Goal: Task Accomplishment & Management: Complete application form

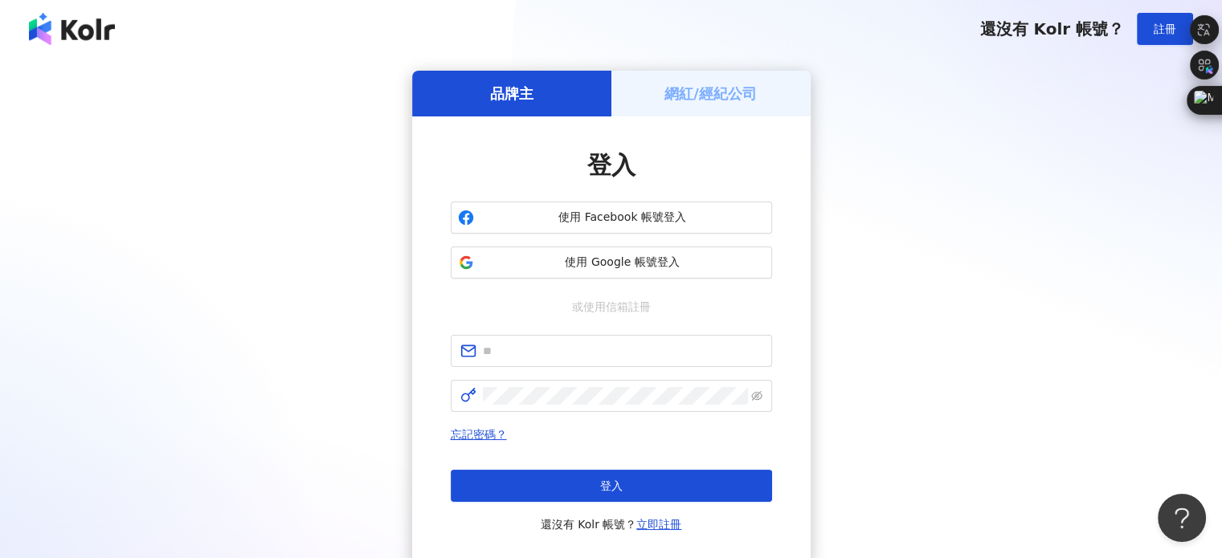
click at [191, 189] on div "品牌主 網紅/經紀公司 登入 使用 Facebook 帳號登入 使用 Google 帳號登入 或使用信箱註冊 忘記密碼？ 登入 還沒有 Kolr 帳號？ 立即…" at bounding box center [610, 319] width 1183 height 496
click at [100, 37] on img at bounding box center [72, 29] width 86 height 32
click at [107, 31] on img at bounding box center [72, 29] width 86 height 32
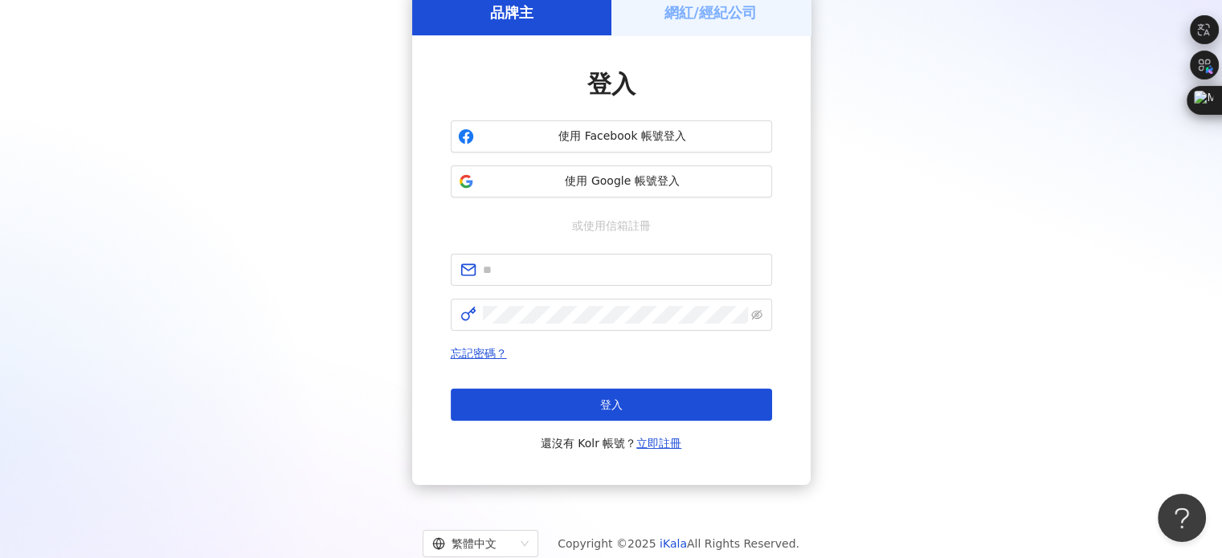
scroll to position [128, 0]
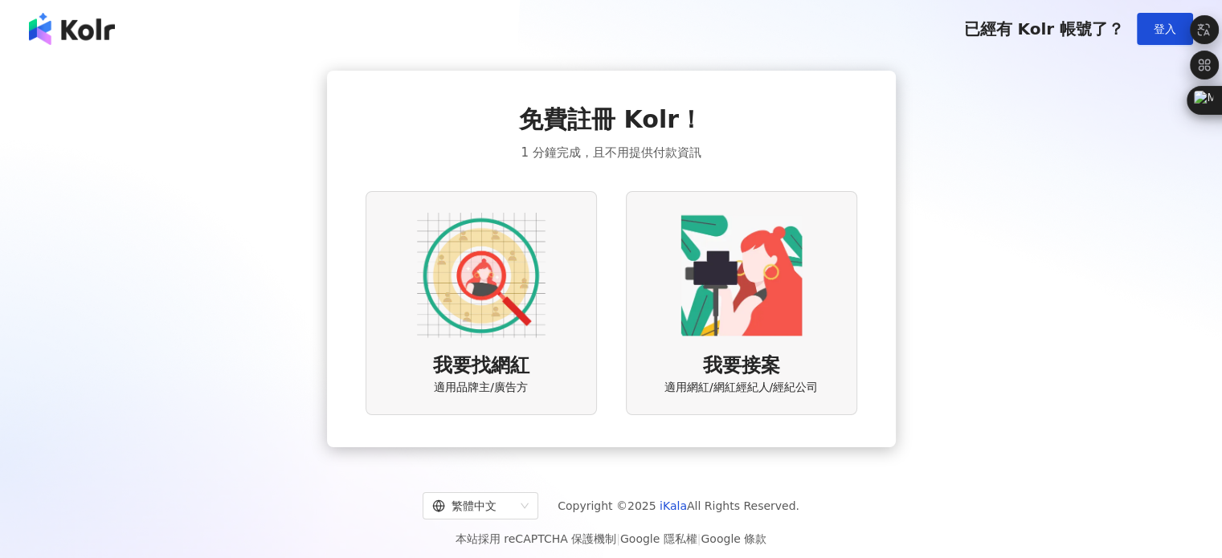
click at [482, 276] on img at bounding box center [481, 275] width 129 height 129
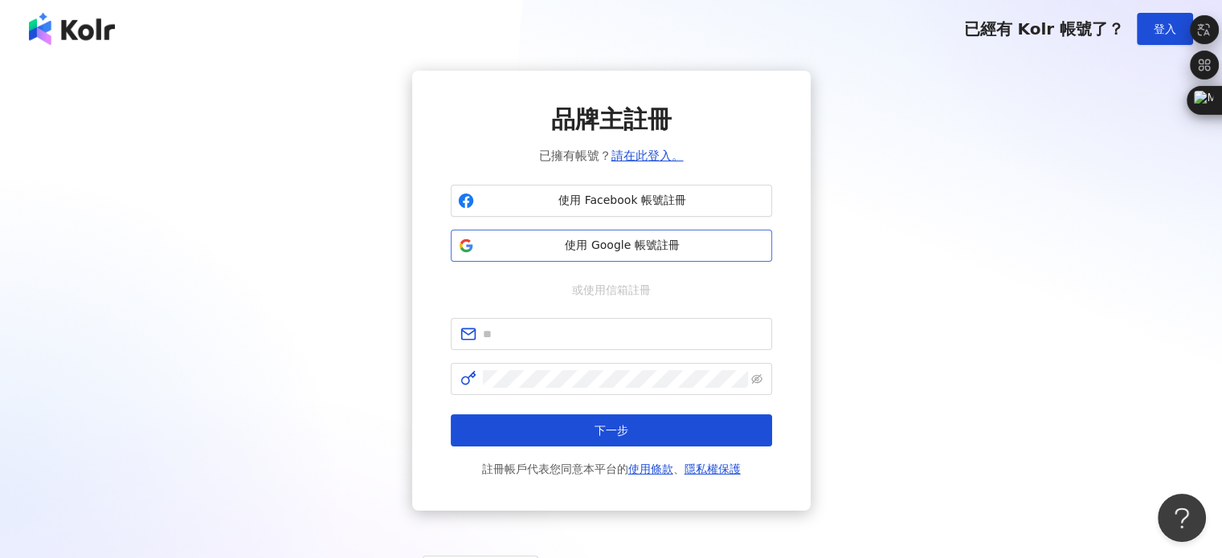
click at [622, 247] on span "使用 Google 帳號註冊" at bounding box center [622, 246] width 284 height 16
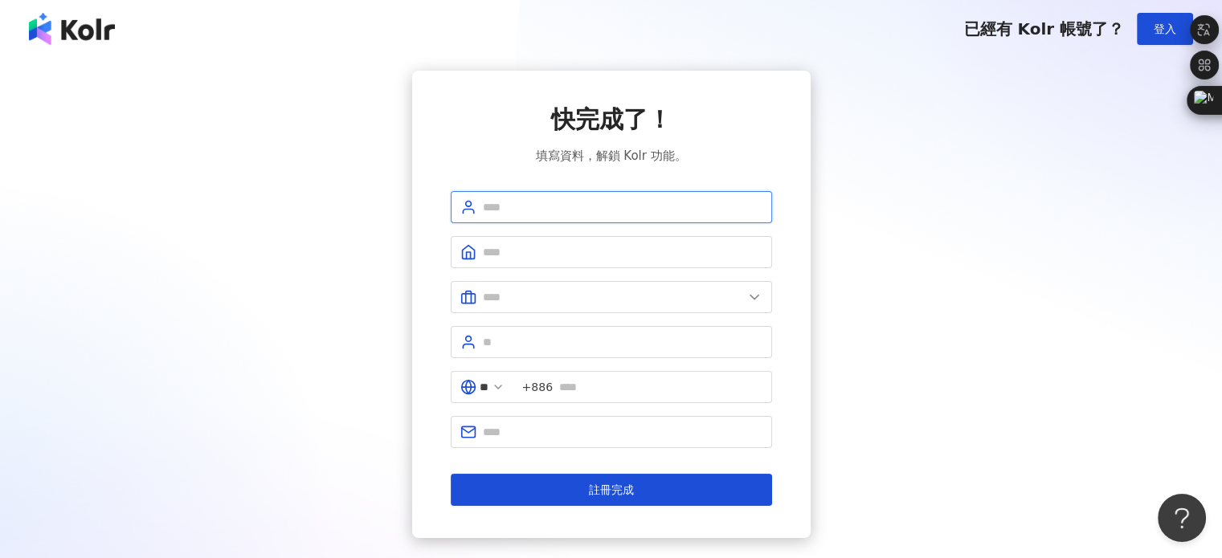
click at [637, 210] on input "text" at bounding box center [623, 207] width 280 height 18
click at [863, 234] on div "快完成了！ 填寫資料，解鎖 Kolr 功能。 ** +886 註冊完成" at bounding box center [610, 304] width 1183 height 467
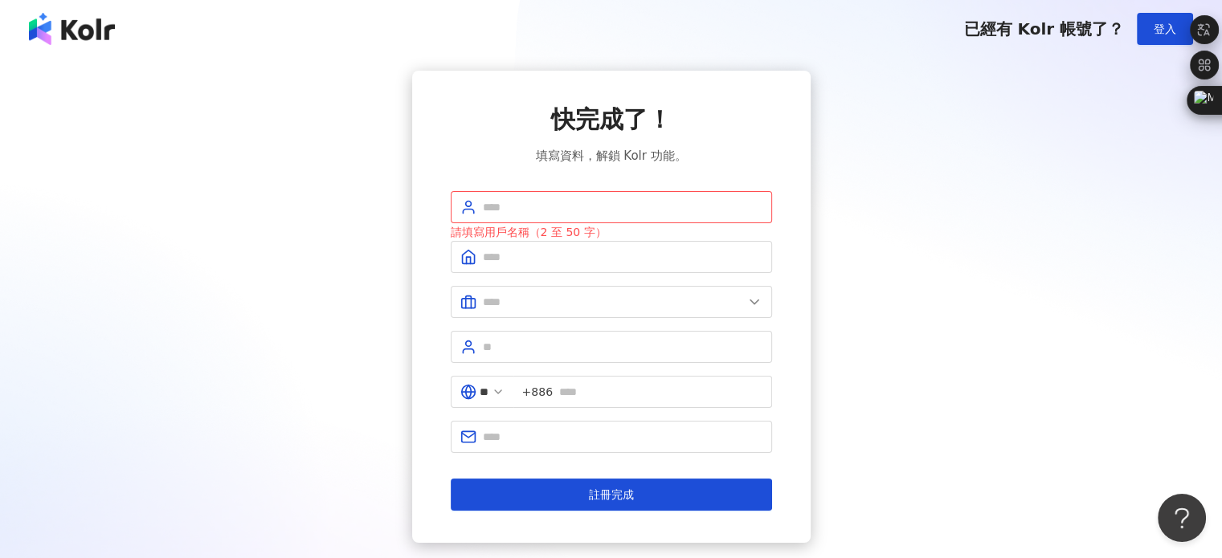
click at [1071, 327] on div "快完成了！ 填寫資料，解鎖 Kolr 功能。 請填寫用戶名稱（2 至 50 字） ** +886 註冊完成" at bounding box center [610, 307] width 1183 height 472
click at [665, 255] on input "text" at bounding box center [623, 257] width 280 height 18
click at [620, 312] on span at bounding box center [611, 302] width 321 height 32
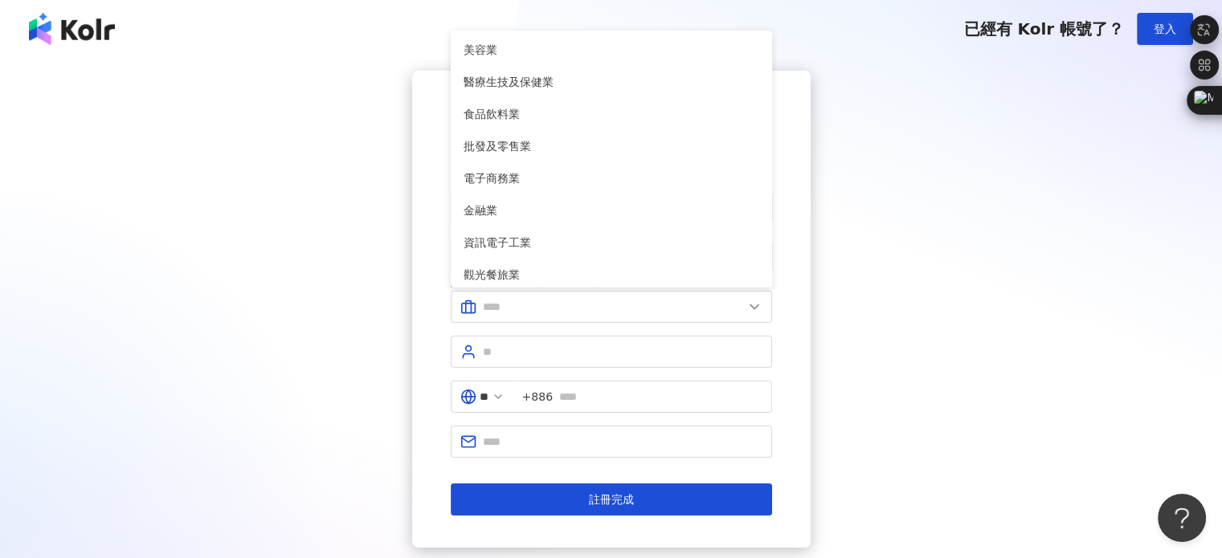
click at [847, 352] on div "快完成了！ 填寫資料，解鎖 Kolr 功能。 請填寫用戶名稱（2 至 50 字） 請填寫公司名稱（2 至 50 字） 美容業 醫療生技及保健業 食品飲料業 批…" at bounding box center [610, 309] width 1183 height 477
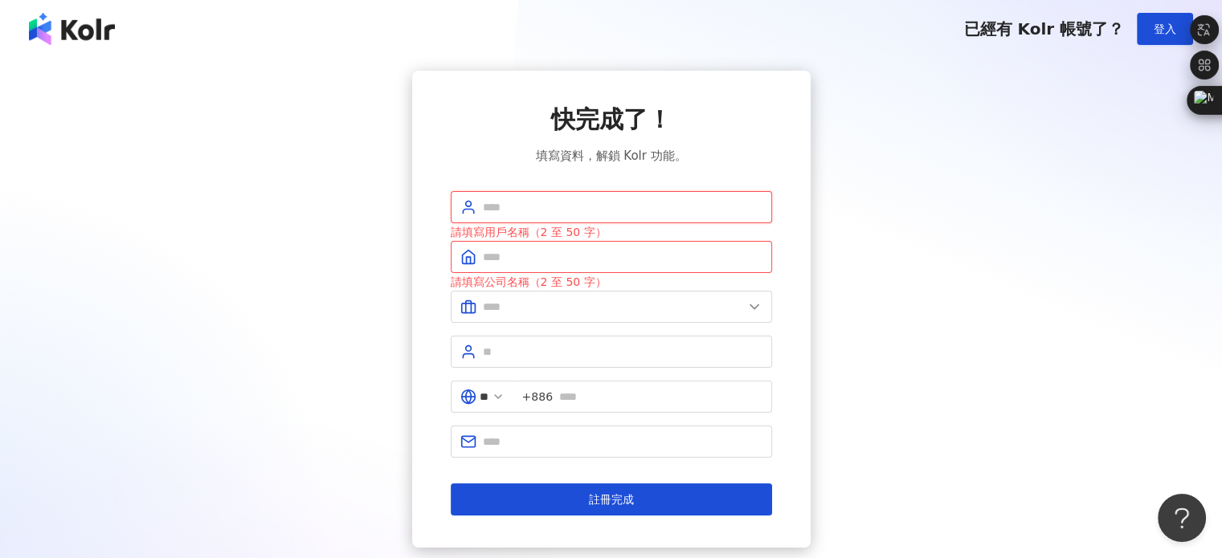
click at [604, 209] on input "text" at bounding box center [623, 207] width 280 height 18
click at [880, 231] on div "快完成了！ 填寫資料，解鎖 Kolr 功能。 請填寫用戶名稱（2 至 50 字） 請填寫公司名稱（2 至 50 字） 美容業 醫療生技及保健業 食品飲料業 批…" at bounding box center [610, 309] width 1183 height 477
click at [141, 333] on div "快完成了！ 填寫資料，解鎖 Kolr 功能。 請填寫用戶名稱（2 至 50 字） 請填寫公司名稱（2 至 50 字） 美容業 醫療生技及保健業 食品飲料業 批…" at bounding box center [610, 309] width 1183 height 477
click at [530, 200] on input "text" at bounding box center [623, 207] width 280 height 18
click at [333, 292] on div "快完成了！ 填寫資料，解鎖 Kolr 功能。 請填寫用戶名稱（2 至 50 字） 請填寫公司名稱（2 至 50 字） 美容業 醫療生技及保健業 食品飲料業 批…" at bounding box center [610, 309] width 1183 height 477
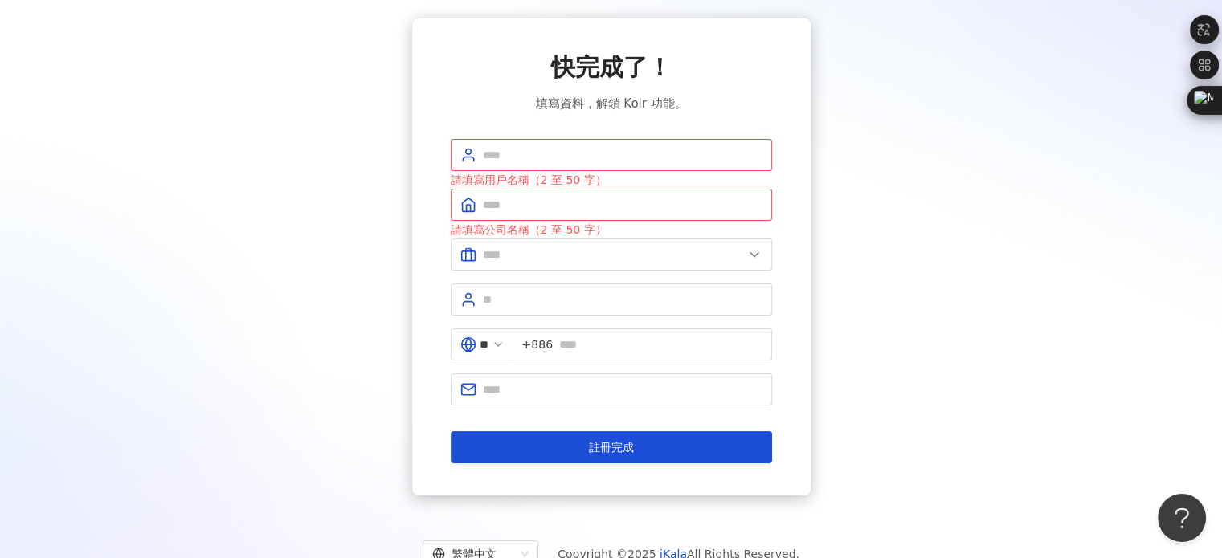
scroll to position [80, 0]
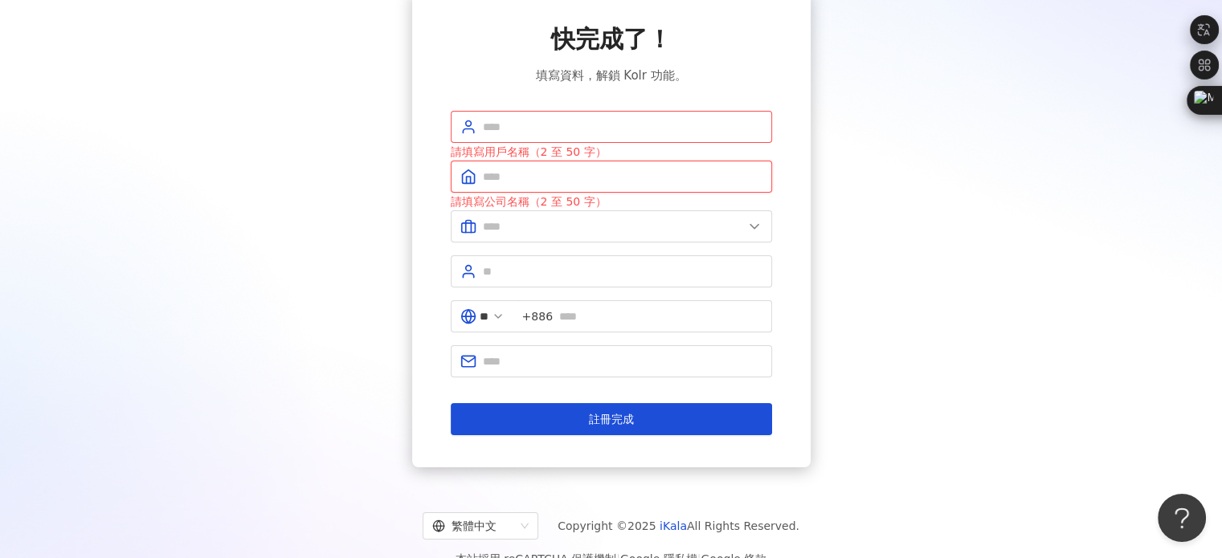
click at [576, 184] on input "text" at bounding box center [623, 177] width 280 height 18
click at [648, 232] on input "text" at bounding box center [613, 227] width 260 height 18
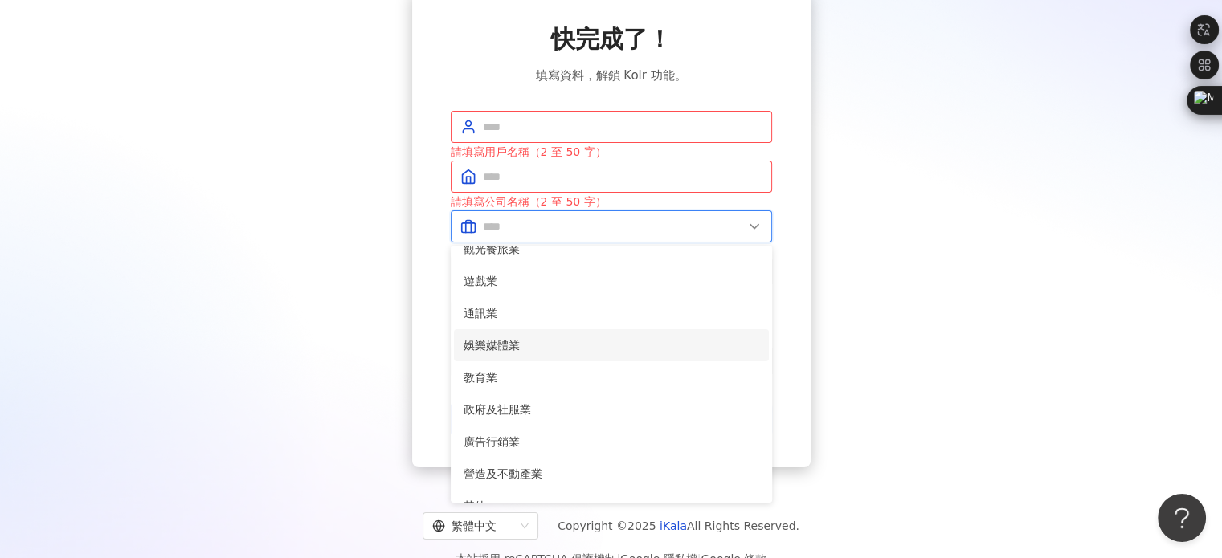
scroll to position [321, 0]
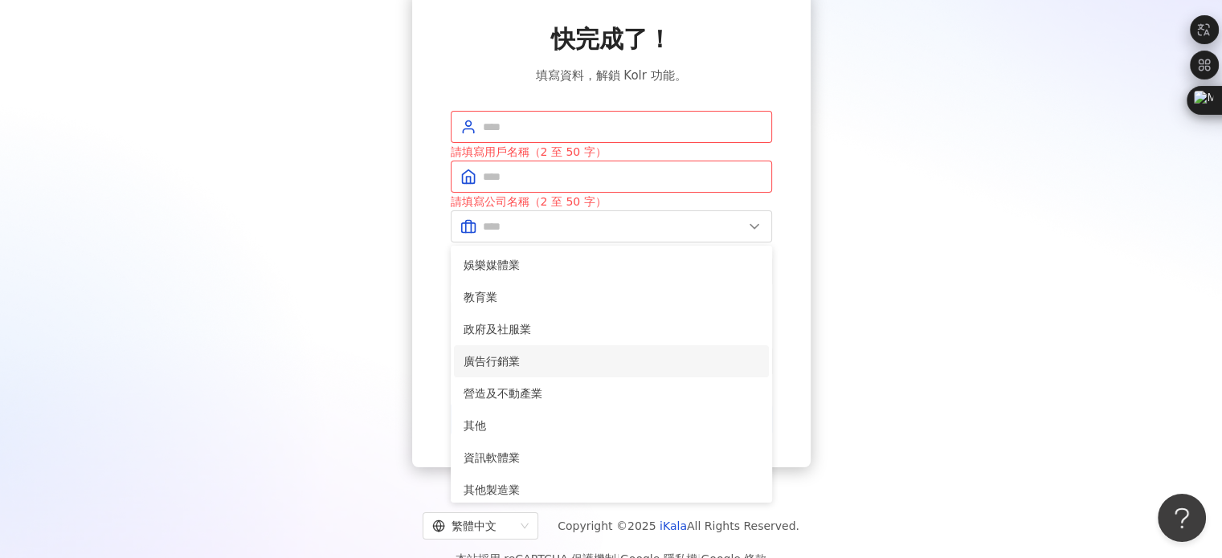
click at [559, 353] on span "廣告行銷業" at bounding box center [611, 362] width 296 height 18
type input "*****"
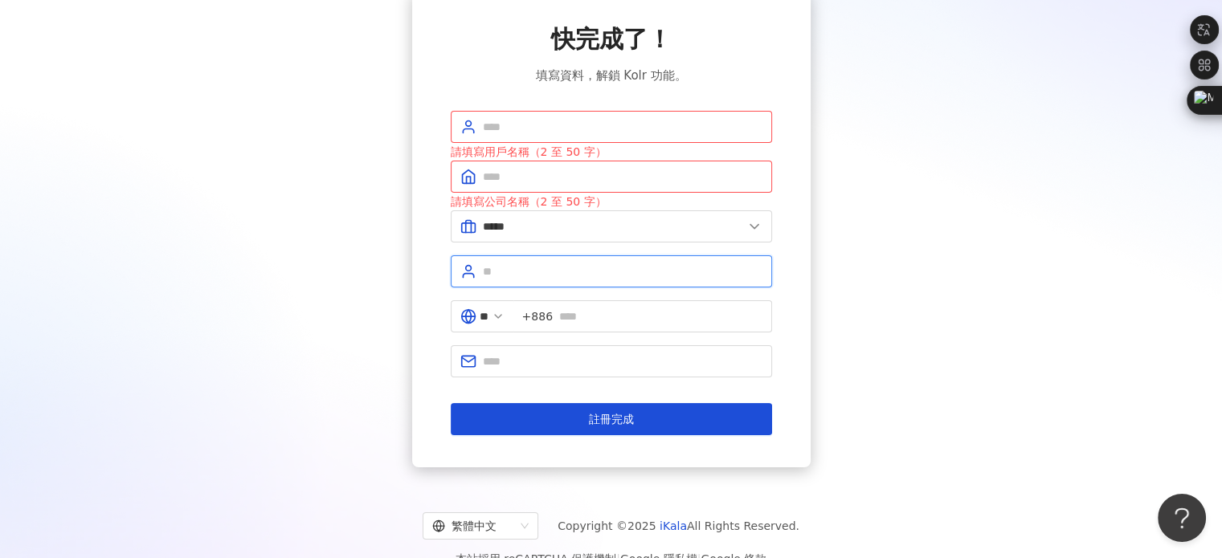
click at [557, 275] on input "text" at bounding box center [623, 272] width 280 height 18
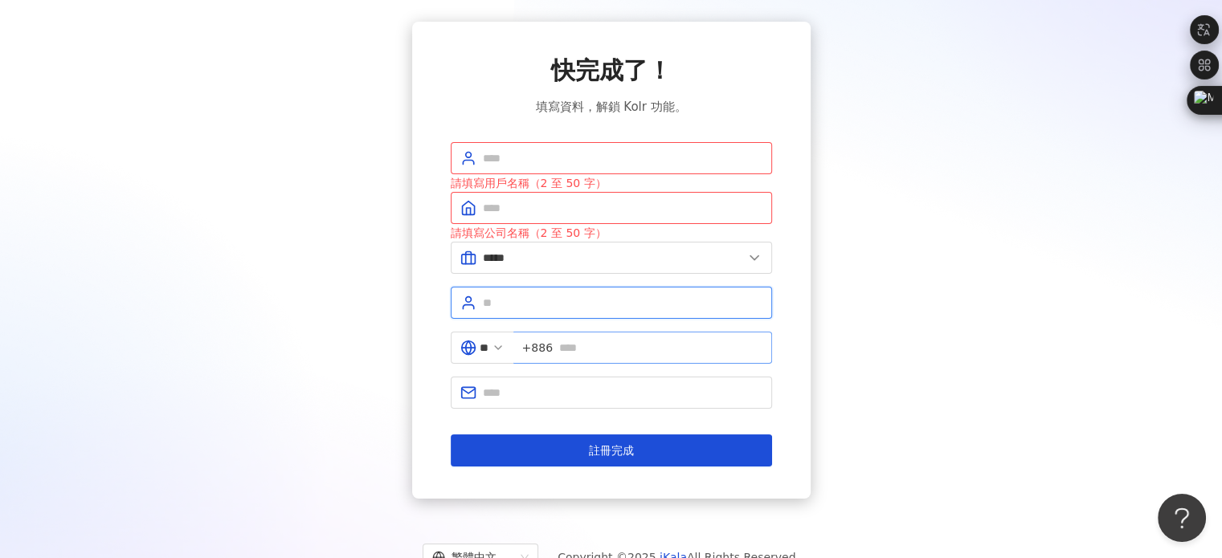
scroll to position [0, 0]
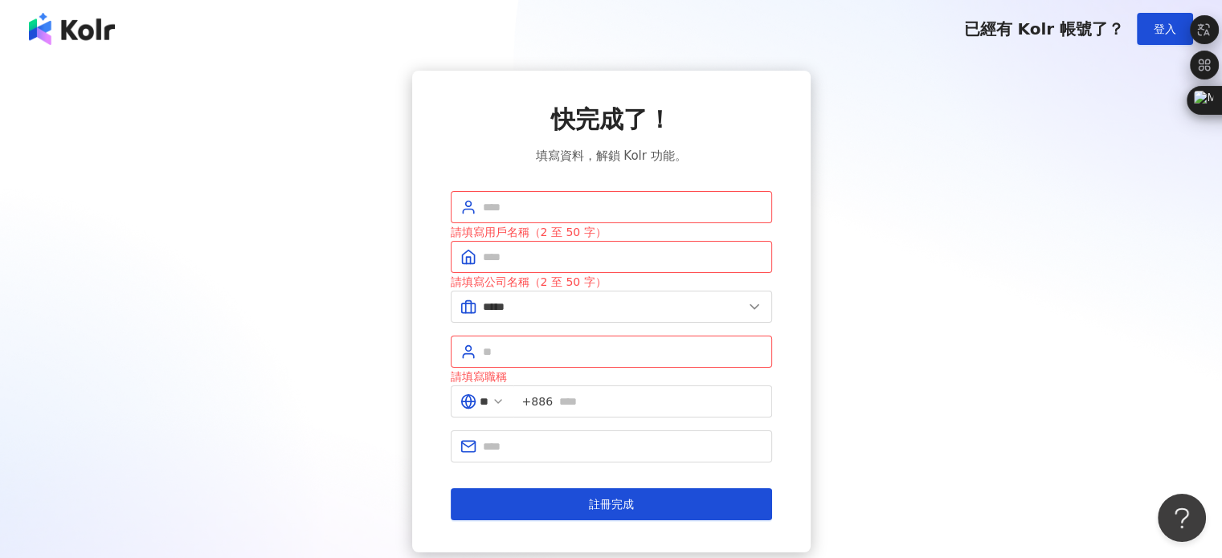
click at [349, 236] on div "快完成了！ 填寫資料，解鎖 Kolr 功能。 請填寫用戶名稱（2 至 50 字） 請填寫公司名稱（2 至 50 字） ***** 美容業 醫療生技及保健業 食…" at bounding box center [610, 312] width 1183 height 482
